Goal: Information Seeking & Learning: Learn about a topic

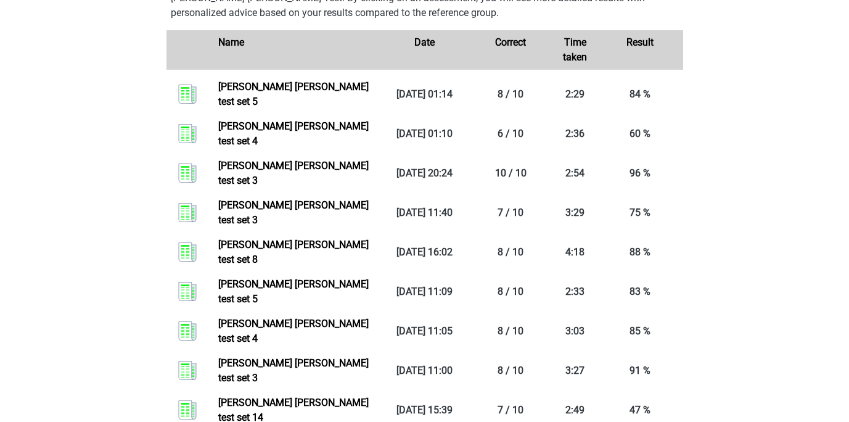
scroll to position [998, 0]
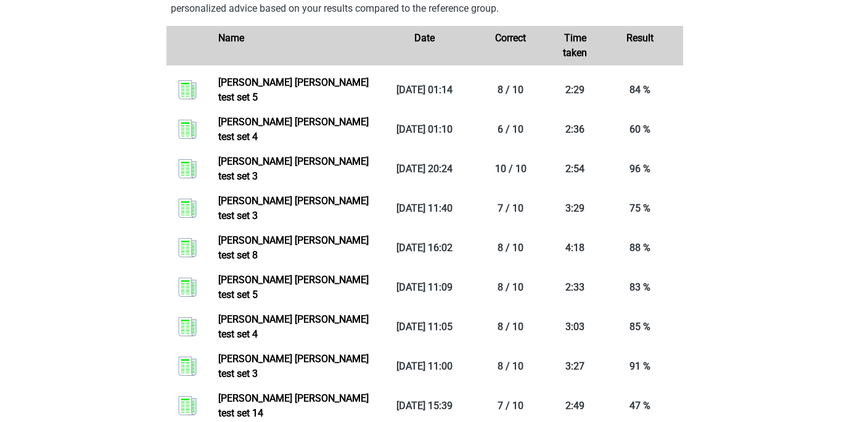
drag, startPoint x: 847, startPoint y: 174, endPoint x: 848, endPoint y: 164, distance: 9.9
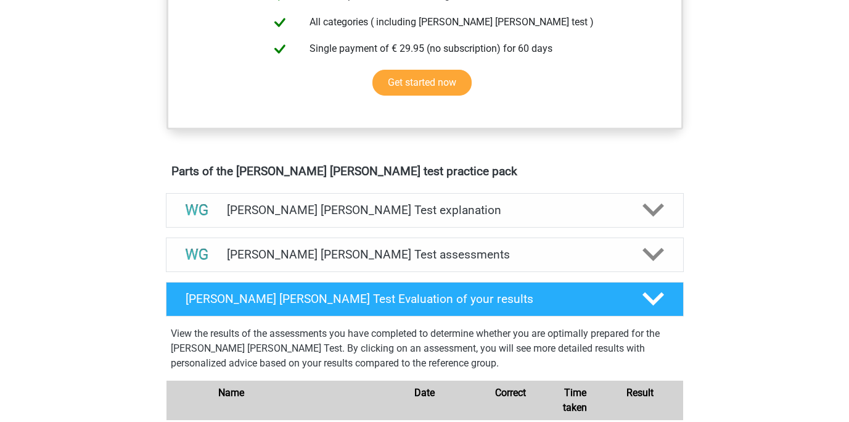
scroll to position [649, 0]
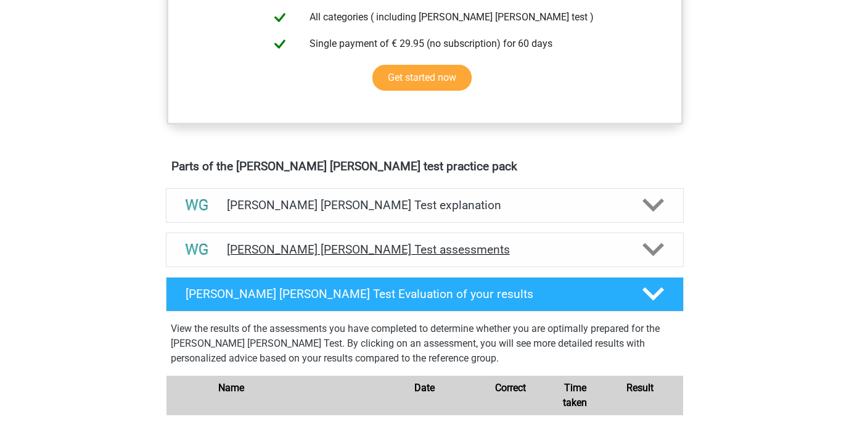
click at [588, 256] on h4 "Watson Glaser Test assessments" at bounding box center [425, 249] width 396 height 14
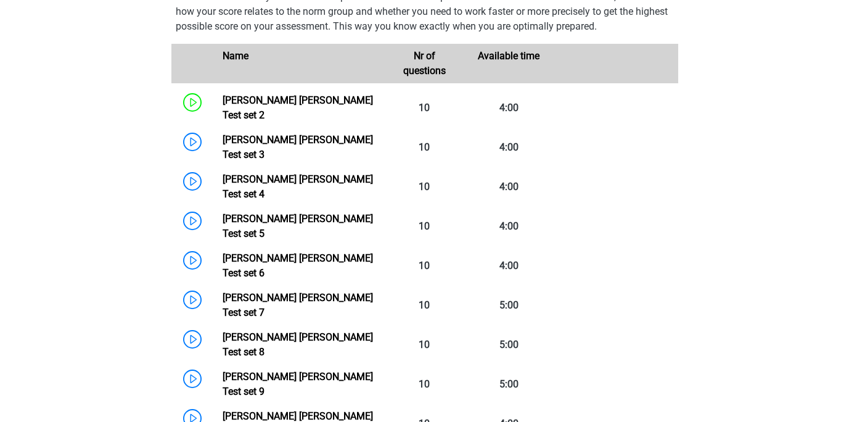
scroll to position [977, 0]
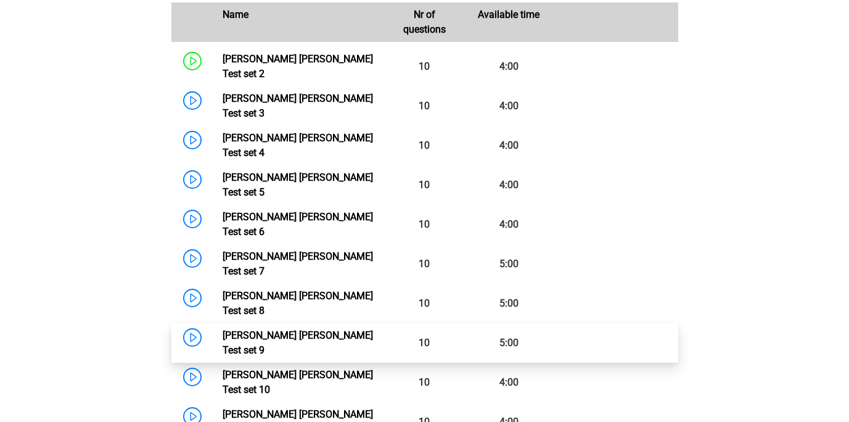
click at [256, 329] on link "Watson Glaser Test set 9" at bounding box center [298, 342] width 150 height 27
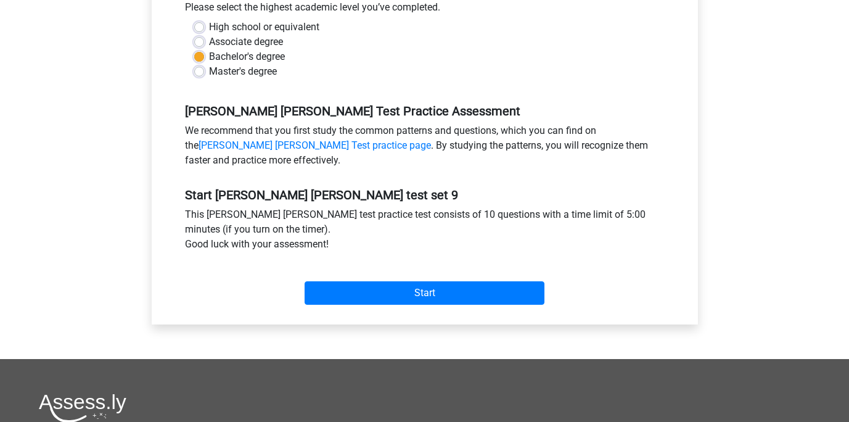
scroll to position [323, 0]
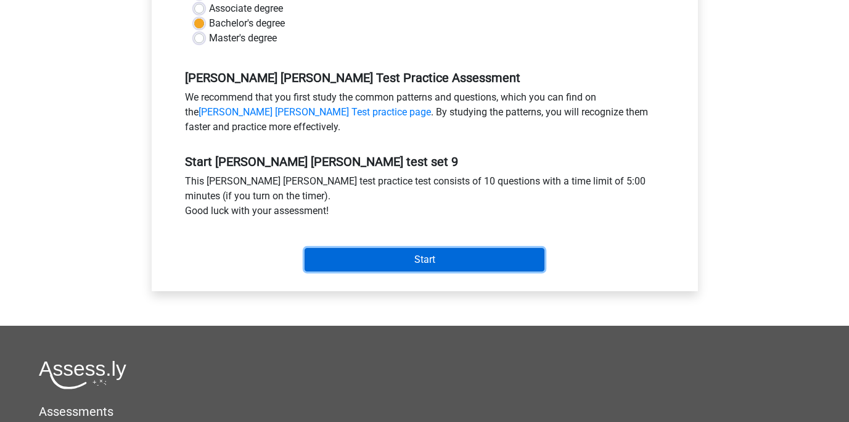
click at [436, 266] on input "Start" at bounding box center [425, 259] width 240 height 23
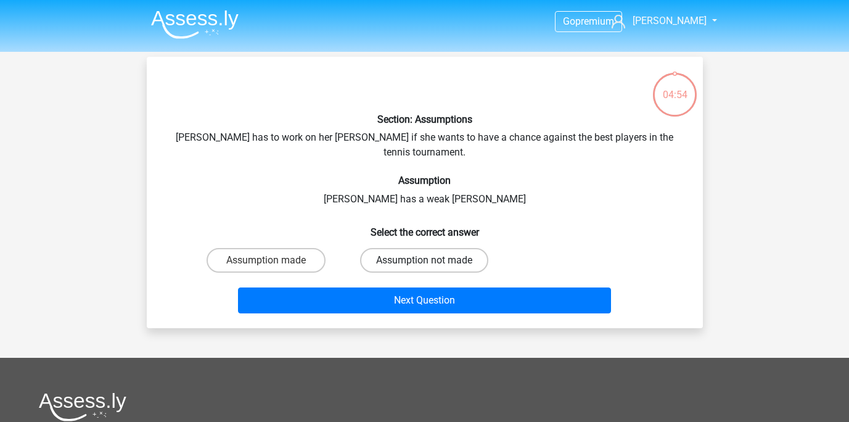
click at [396, 251] on label "Assumption not made" at bounding box center [424, 260] width 128 height 25
click at [424, 260] on input "Assumption not made" at bounding box center [428, 264] width 8 height 8
radio input "true"
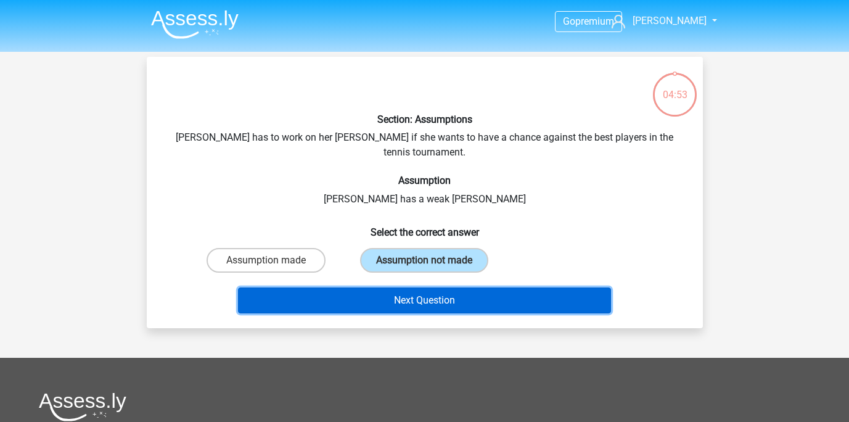
click at [360, 287] on button "Next Question" at bounding box center [424, 300] width 373 height 26
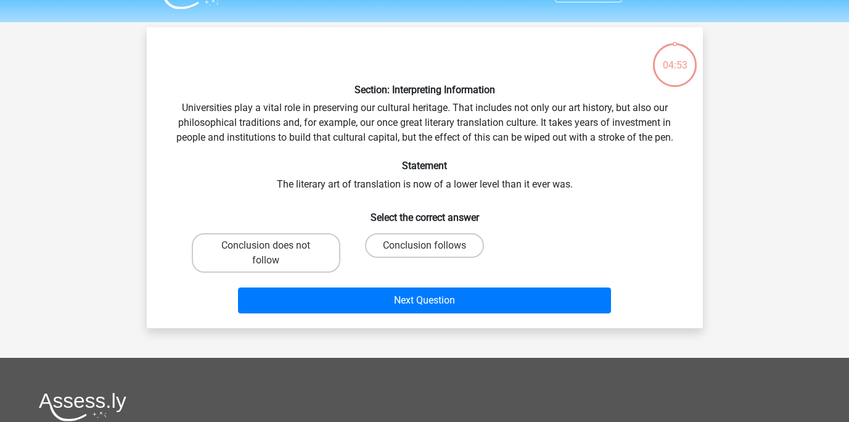
scroll to position [57, 0]
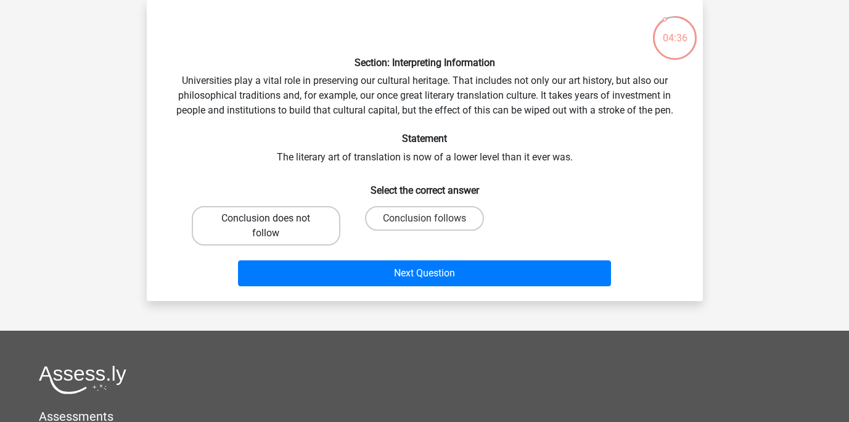
click at [308, 219] on label "Conclusion does not follow" at bounding box center [266, 225] width 149 height 39
click at [274, 219] on input "Conclusion does not follow" at bounding box center [270, 222] width 8 height 8
radio input "true"
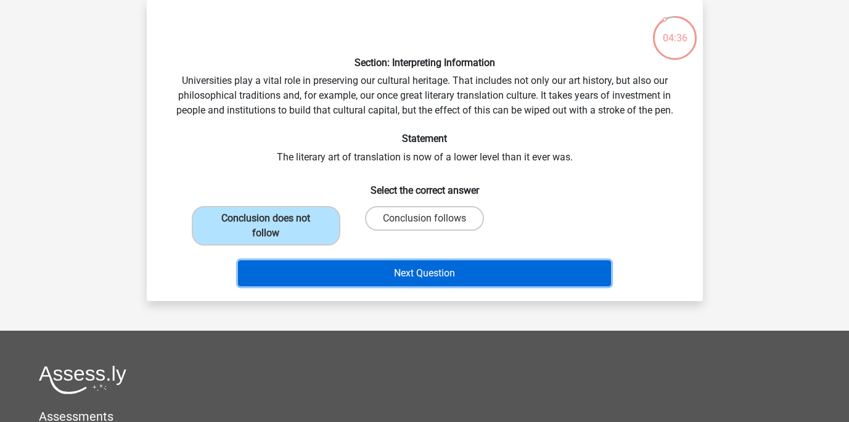
click at [387, 285] on button "Next Question" at bounding box center [424, 273] width 373 height 26
